Goal: Task Accomplishment & Management: Manage account settings

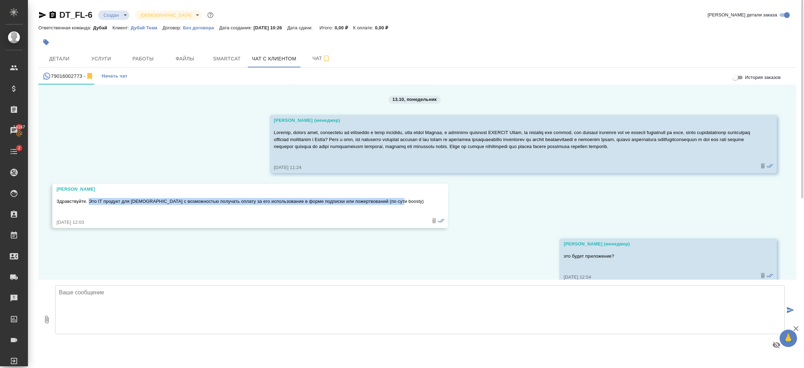
drag, startPoint x: 401, startPoint y: 208, endPoint x: 89, endPoint y: 209, distance: 312.3
click at [89, 209] on div "[PERSON_NAME]. Это IT продукт для [DEMOGRAPHIC_DATA] с возможностью получать оп…" at bounding box center [250, 206] width 396 height 44
copy p "Это IT продукт для мусульман с возможностью получать оплату за его использовани…"
click at [62, 56] on span "Детали" at bounding box center [59, 58] width 33 height 9
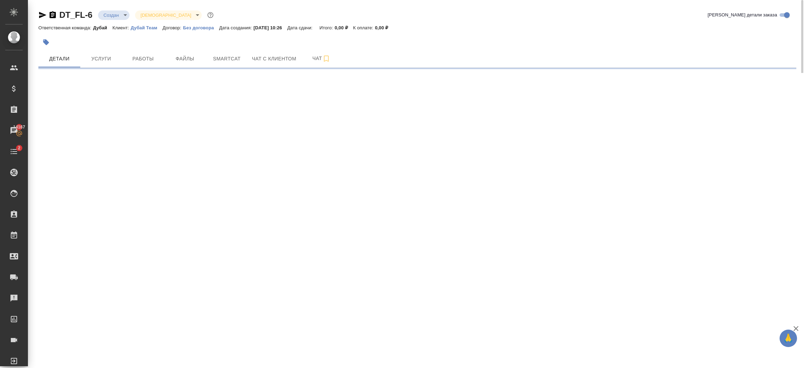
select select "RU"
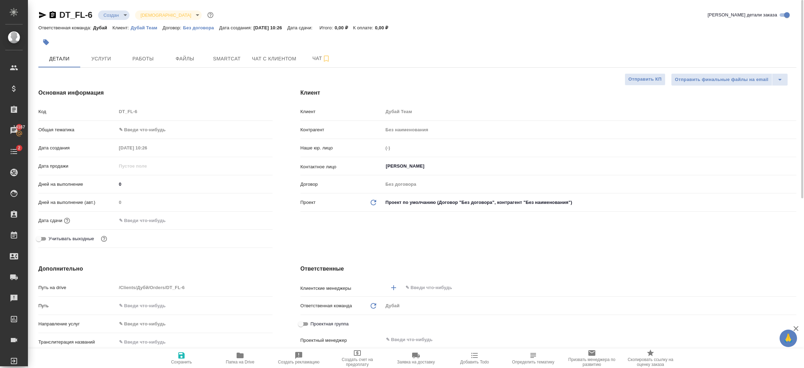
type textarea "x"
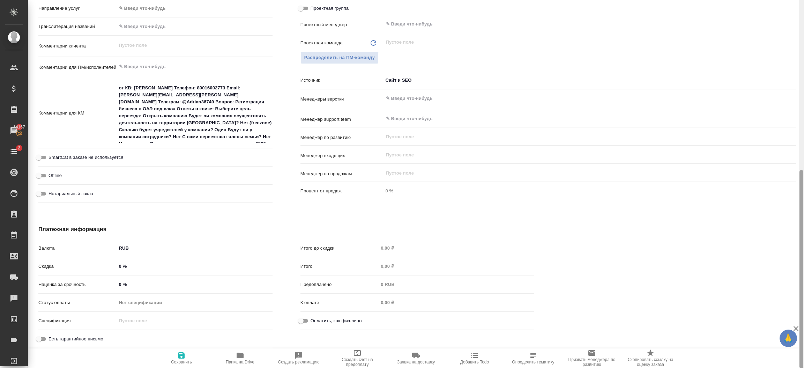
drag, startPoint x: 803, startPoint y: 181, endPoint x: 803, endPoint y: 284, distance: 102.9
click at [803, 284] on div at bounding box center [801, 184] width 5 height 368
type textarea "x"
click at [233, 112] on textarea "от КВ: Евгений Телефон: 89016002773 Email: adrian.kovalski.2147@gmail.com Телег…" at bounding box center [194, 112] width 155 height 61
drag, startPoint x: 200, startPoint y: 111, endPoint x: 244, endPoint y: 111, distance: 44.7
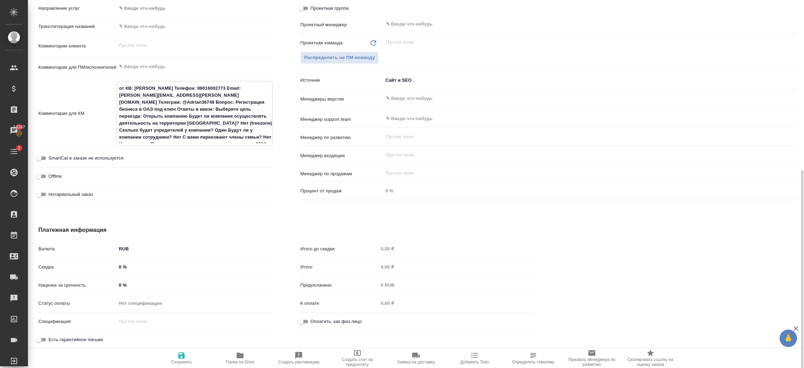
click at [244, 111] on textarea "от КВ: Евгений Телефон: 89016002773 Email: adrian.kovalski.2147@gmail.com Телег…" at bounding box center [194, 112] width 155 height 61
click at [221, 129] on textarea "от КВ: Евгений Телефон: 89016002773 Email: adrian.kovalski.2147@gmail.com Телег…" at bounding box center [194, 112] width 155 height 61
drag, startPoint x: 120, startPoint y: 122, endPoint x: 226, endPoint y: 127, distance: 106.2
click at [219, 127] on textarea "от КВ: Евгений Телефон: 89016002773 Email: adrian.kovalski.2147@gmail.com Телег…" at bounding box center [194, 112] width 155 height 61
drag, startPoint x: 226, startPoint y: 127, endPoint x: 258, endPoint y: 128, distance: 32.1
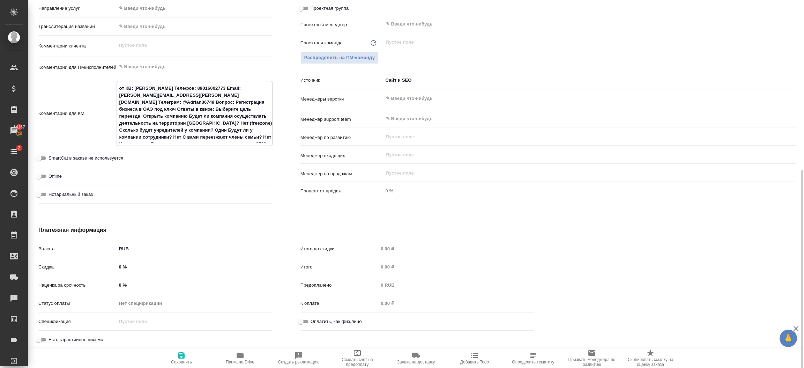
click at [258, 128] on textarea "от КВ: Евгений Телефон: 89016002773 Email: adrian.kovalski.2147@gmail.com Телег…" at bounding box center [194, 112] width 155 height 61
click at [234, 133] on textarea "от КВ: Евгений Телефон: 89016002773 Email: adrian.kovalski.2147@gmail.com Телег…" at bounding box center [194, 112] width 155 height 61
drag, startPoint x: 180, startPoint y: 129, endPoint x: 119, endPoint y: 121, distance: 61.2
click at [119, 121] on textarea "от КВ: Евгений Телефон: 89016002773 Email: adrian.kovalski.2147@gmail.com Телег…" at bounding box center [194, 112] width 155 height 61
type textarea "x"
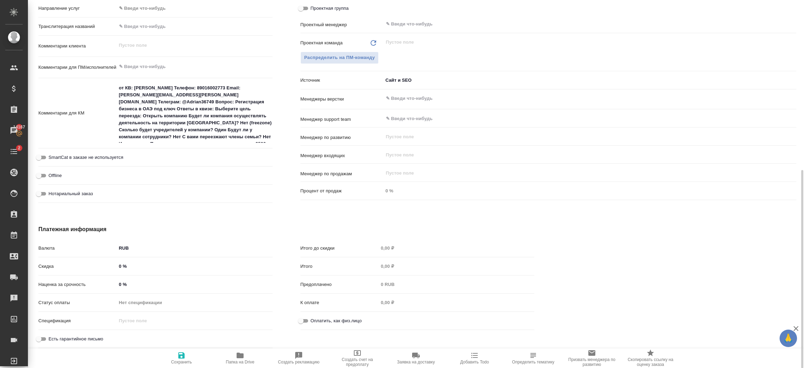
type textarea "x"
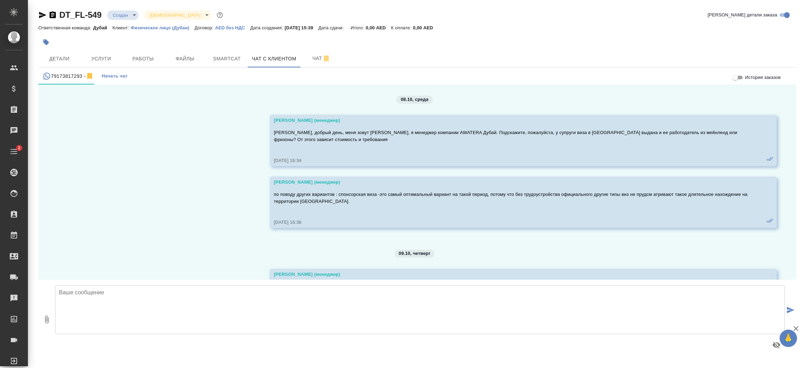
scroll to position [650, 0]
